Goal: Task Accomplishment & Management: Complete application form

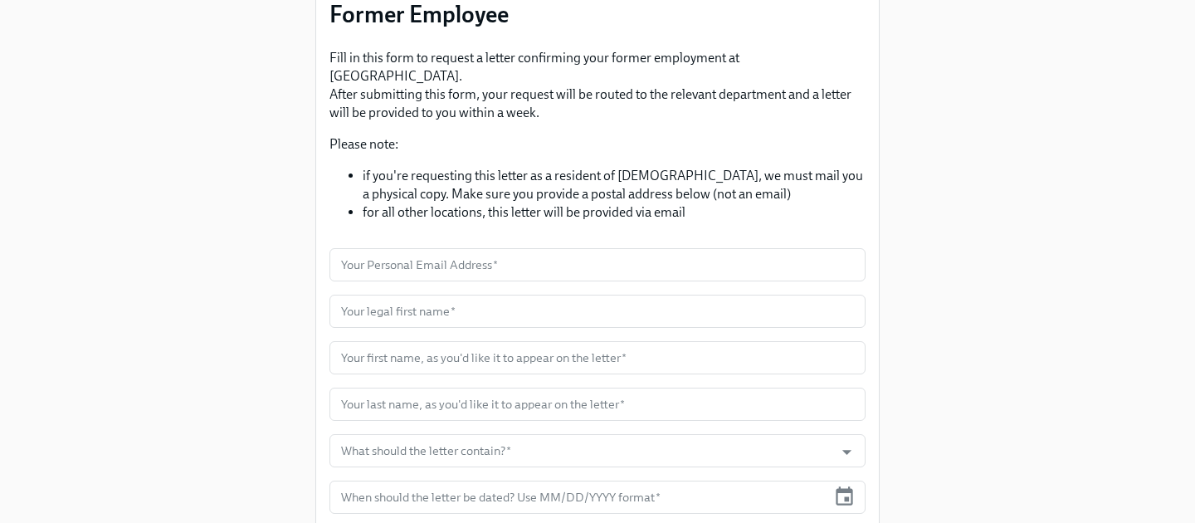
scroll to position [189, 0]
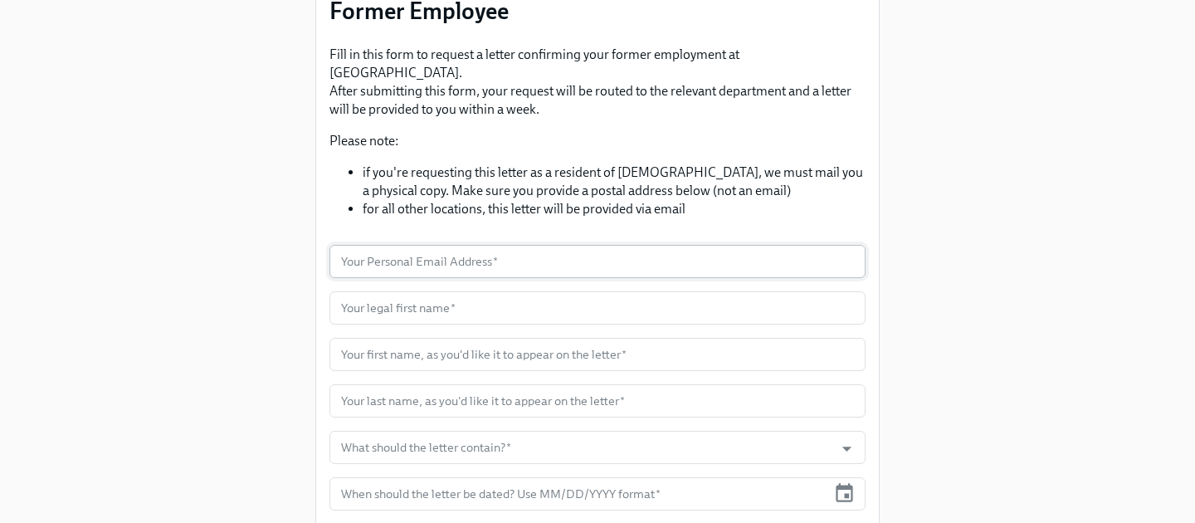
click at [461, 245] on input "text" at bounding box center [598, 261] width 536 height 33
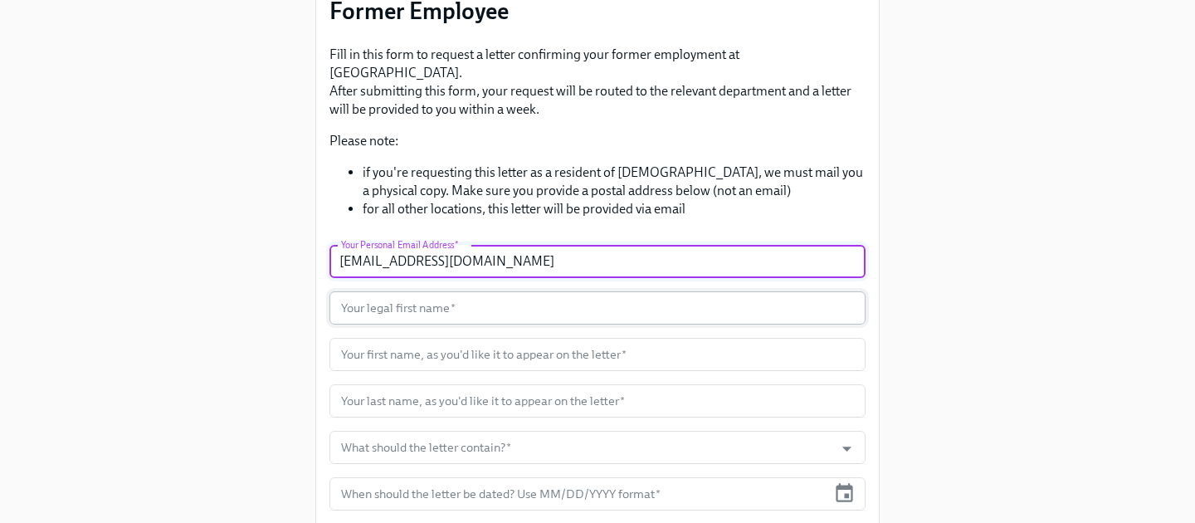
type input "[EMAIL_ADDRESS][DOMAIN_NAME]"
click at [372, 291] on input "text" at bounding box center [598, 307] width 536 height 33
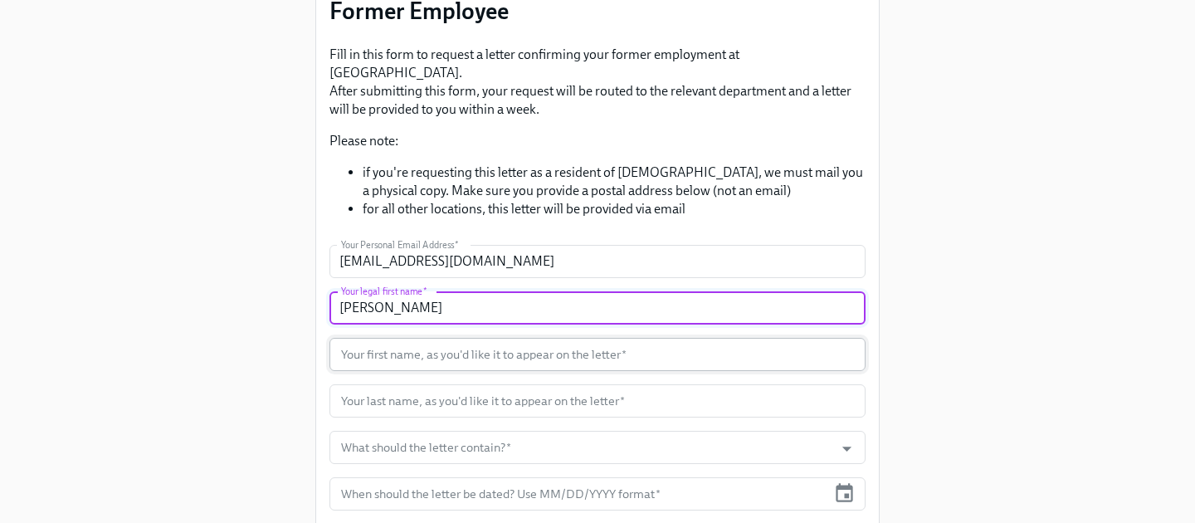
type input "[PERSON_NAME]"
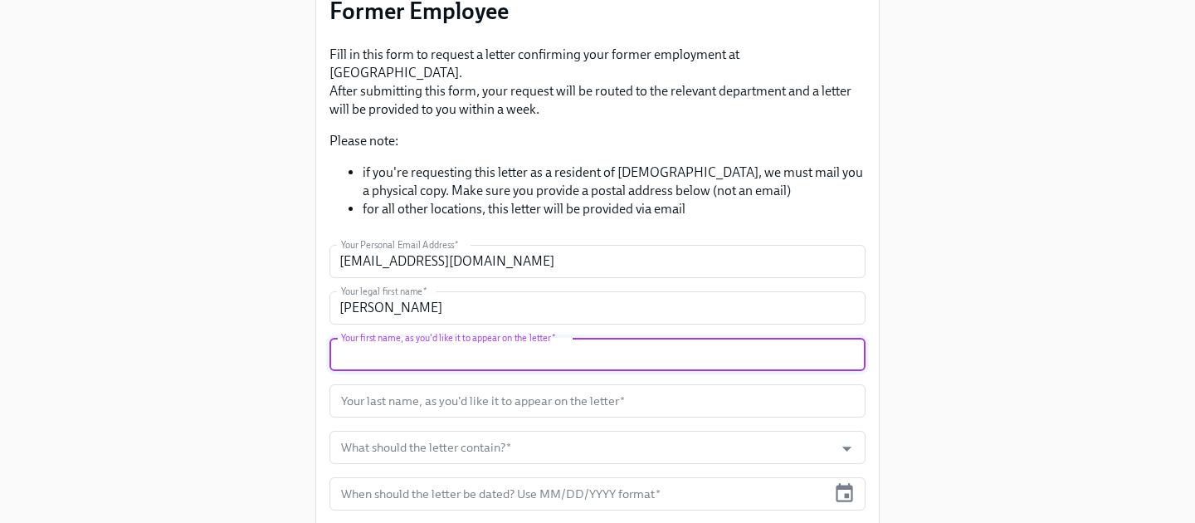
click at [406, 339] on input "text" at bounding box center [598, 354] width 536 height 33
type input "[PERSON_NAME]"
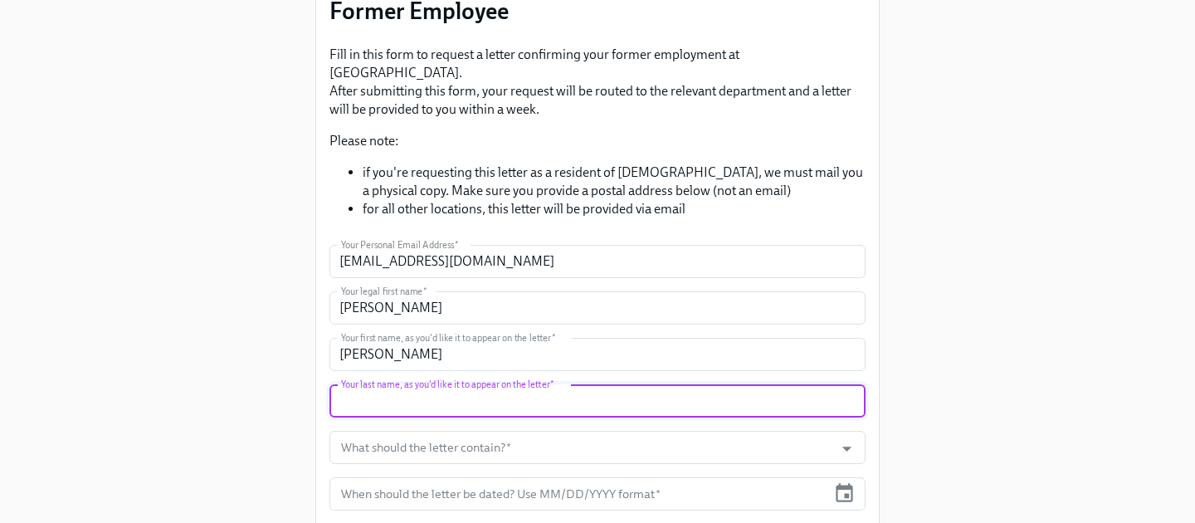
click at [404, 385] on input "text" at bounding box center [598, 400] width 536 height 33
type input "[PERSON_NAME]"
click at [422, 432] on input "What should the letter contain?   *" at bounding box center [582, 447] width 488 height 33
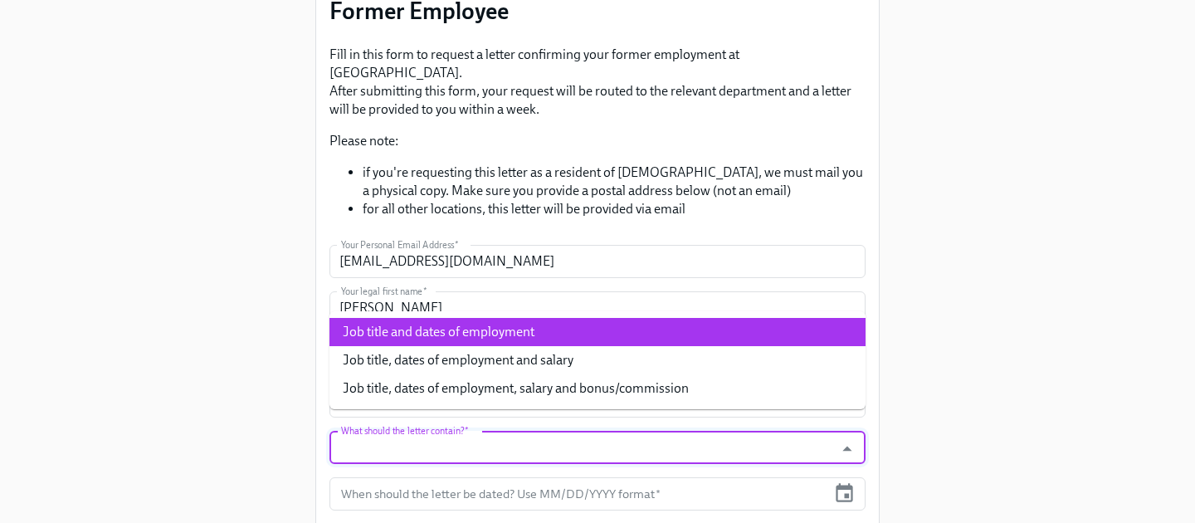
click at [420, 330] on li "Job title and dates of employment" at bounding box center [598, 332] width 536 height 28
type input "Job title and dates of employment"
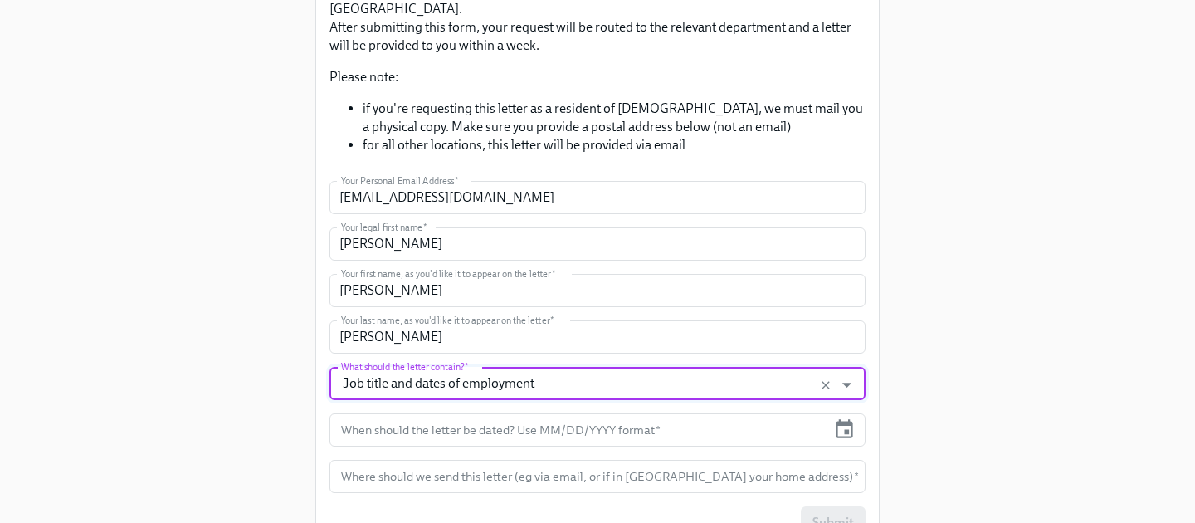
scroll to position [256, 0]
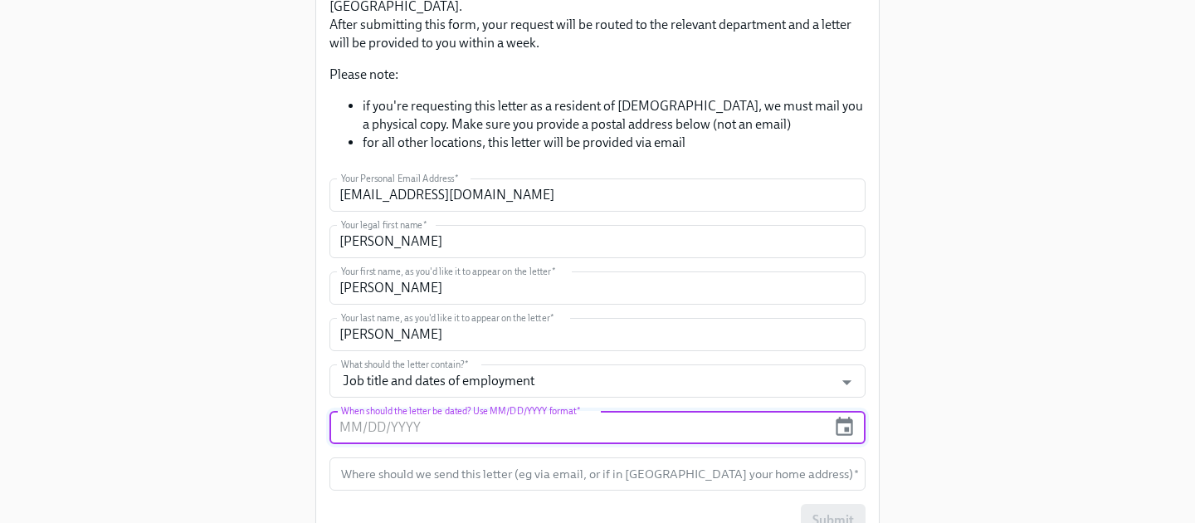
click at [442, 411] on input "text" at bounding box center [578, 427] width 497 height 33
type input "09/__/____"
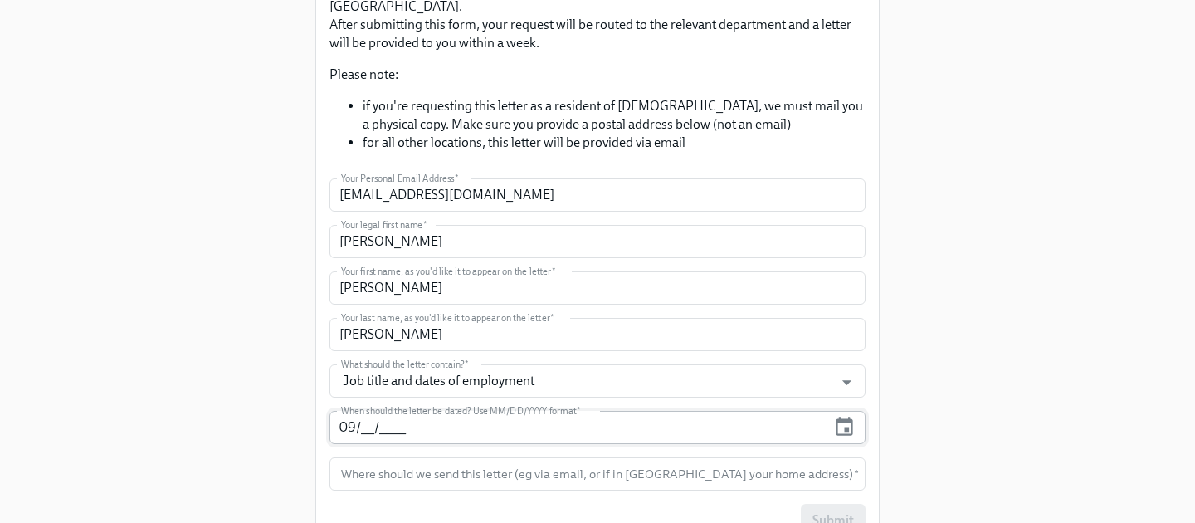
click at [372, 411] on input "09/__/____" at bounding box center [578, 427] width 497 height 33
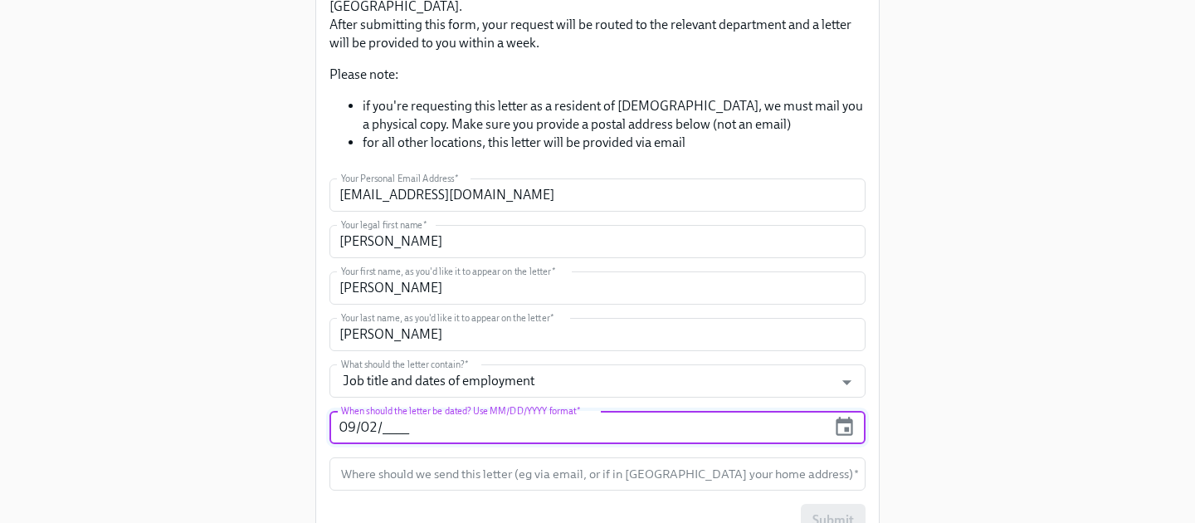
click at [399, 411] on input "09/02/____" at bounding box center [578, 427] width 497 height 33
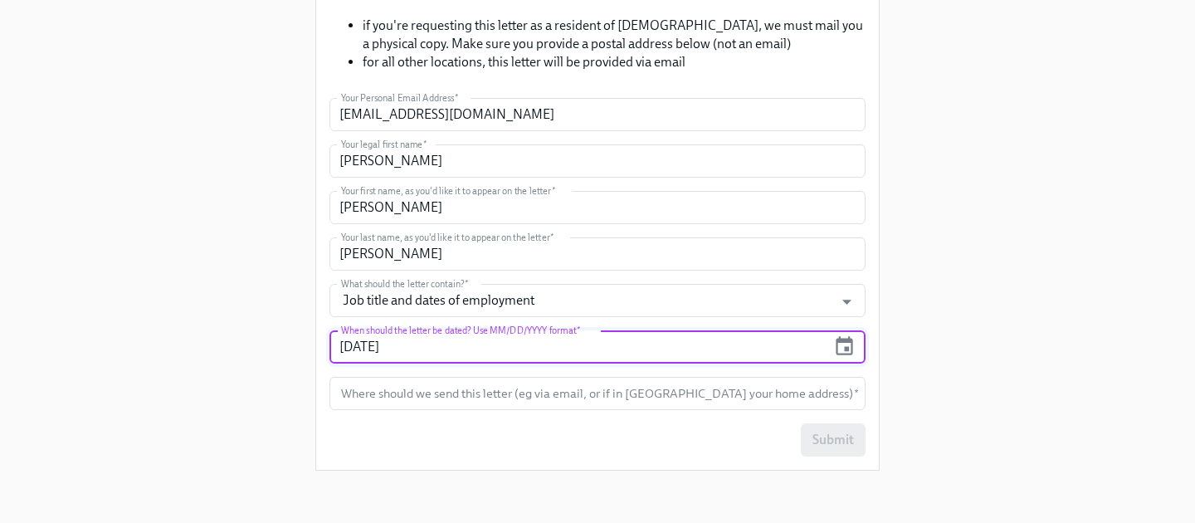
scroll to position [338, 0]
type input "[DATE]"
click at [417, 376] on input "text" at bounding box center [598, 392] width 536 height 33
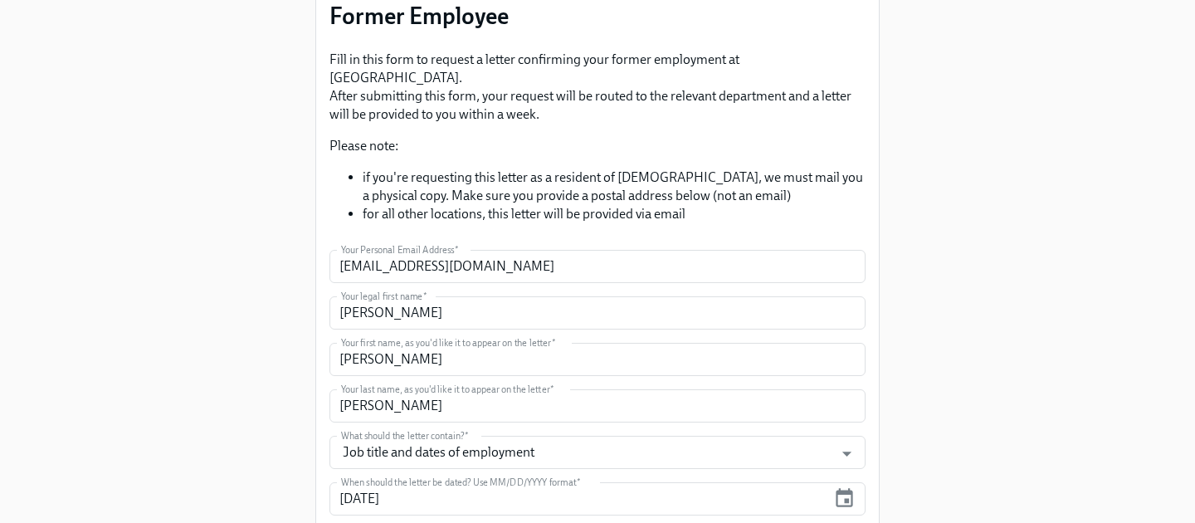
scroll to position [319, 0]
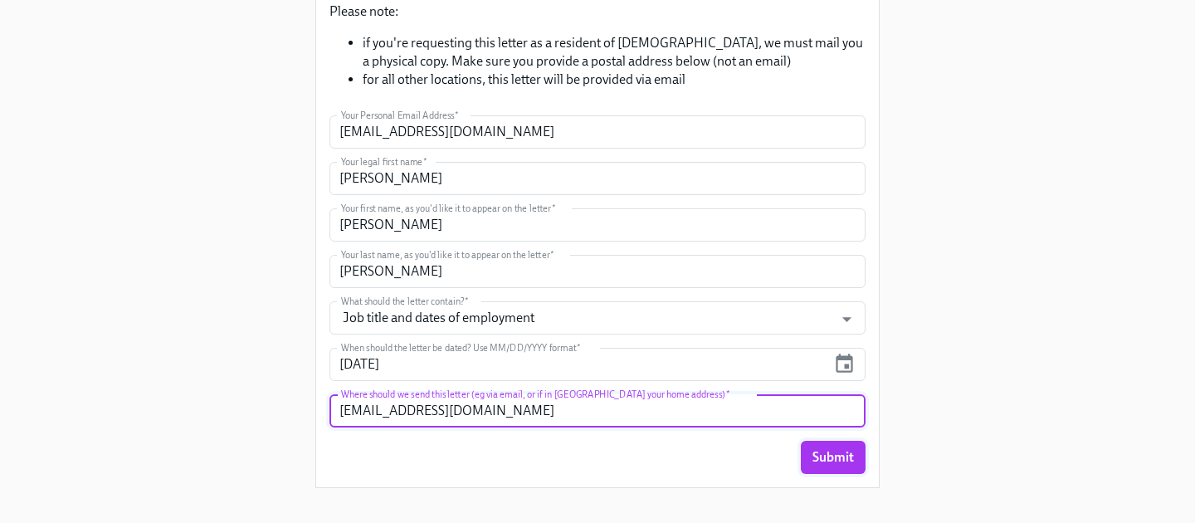
type input "[EMAIL_ADDRESS][DOMAIN_NAME]"
click at [828, 449] on span "Submit" at bounding box center [834, 457] width 42 height 17
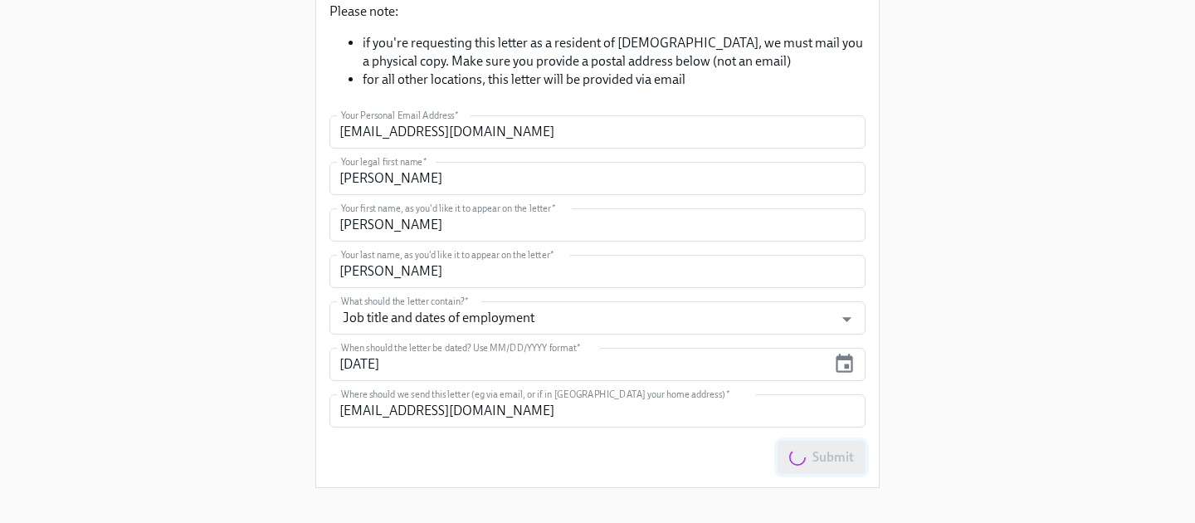
scroll to position [0, 0]
